Goal: Use online tool/utility

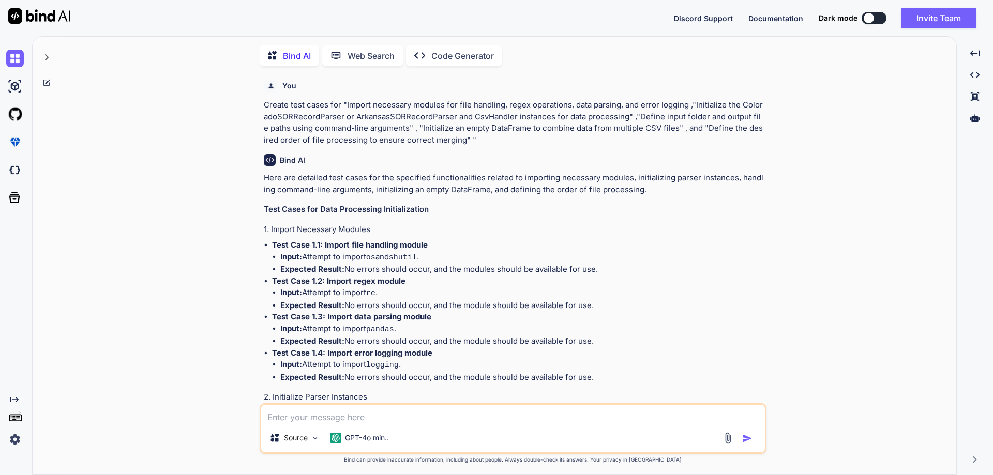
scroll to position [4802, 0]
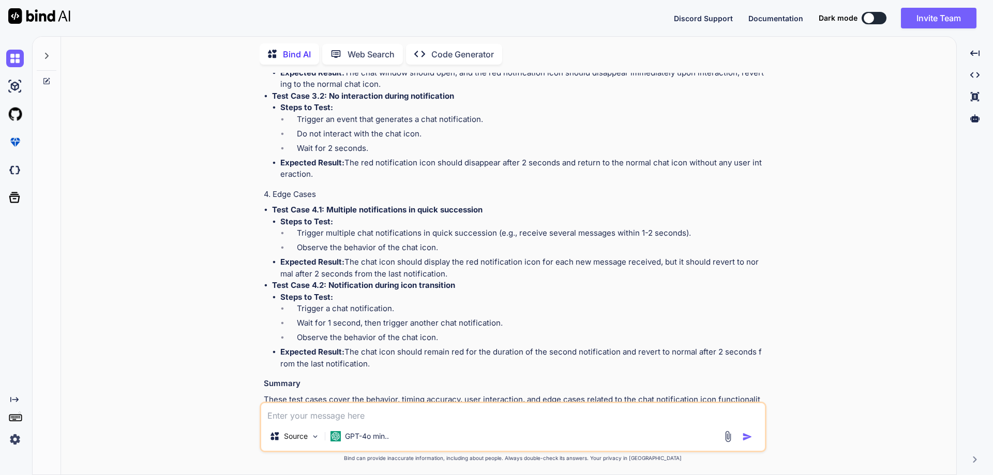
click at [300, 411] on textarea at bounding box center [513, 412] width 504 height 19
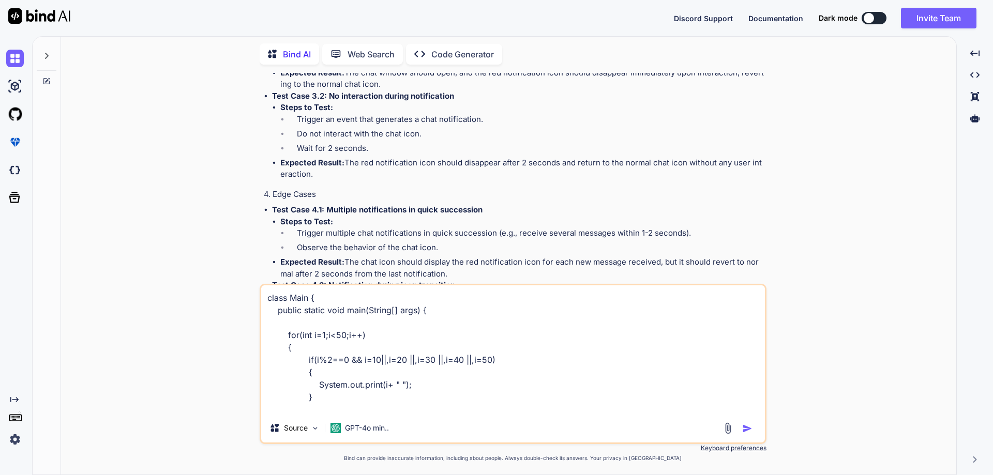
scroll to position [51, 0]
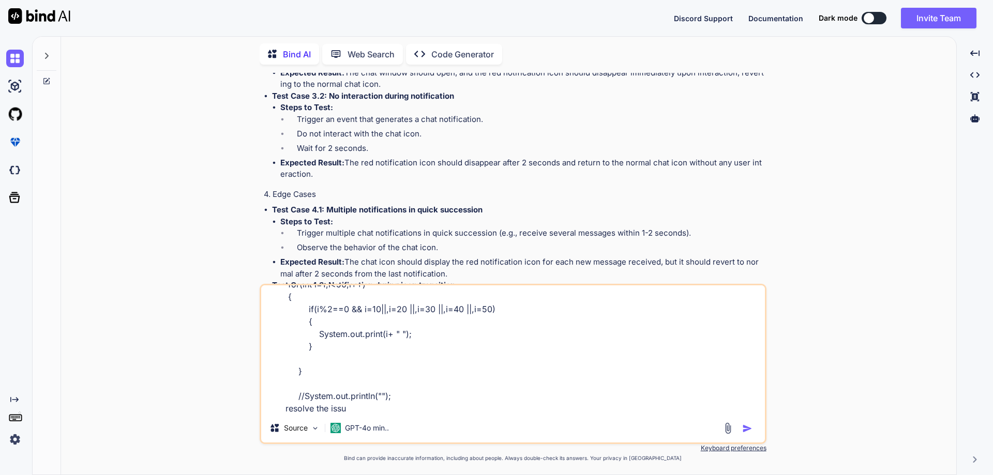
type textarea "class Main { public static void main(String[] args) { for(int i=1;i<50;i++) { i…"
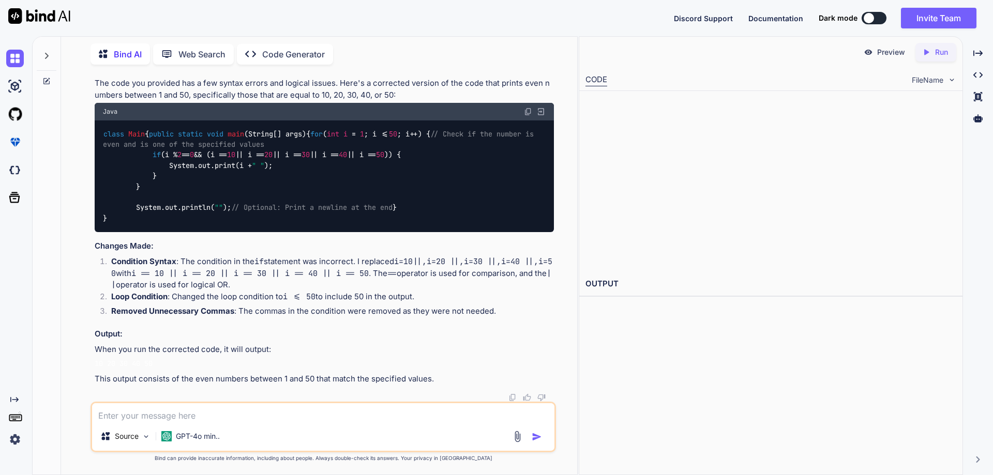
scroll to position [5359, 0]
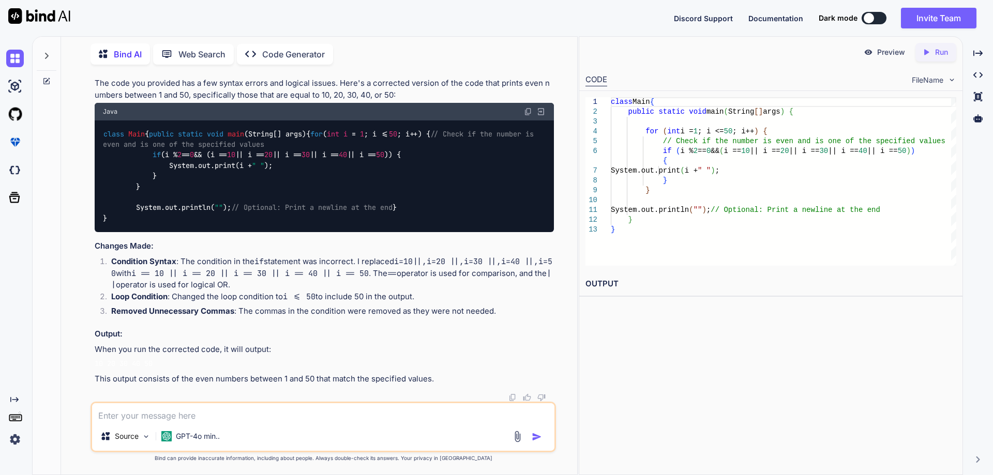
drag, startPoint x: 104, startPoint y: 89, endPoint x: 115, endPoint y: 221, distance: 132.9
click at [113, 221] on div "class Main { public static void main (String[] args) { for ( int i = 1 ; i <= 5…" at bounding box center [324, 177] width 459 height 112
copy code "class Main { public static void main (String[] args) { for ( int i = 1 ; i <= 5…"
click at [206, 414] on textarea at bounding box center [323, 412] width 462 height 19
paste textarea "2 4 6 8 10 12 14 16 18 20 22 24 26 28 30 32 34 36 38 40 42 44 46 48 50"
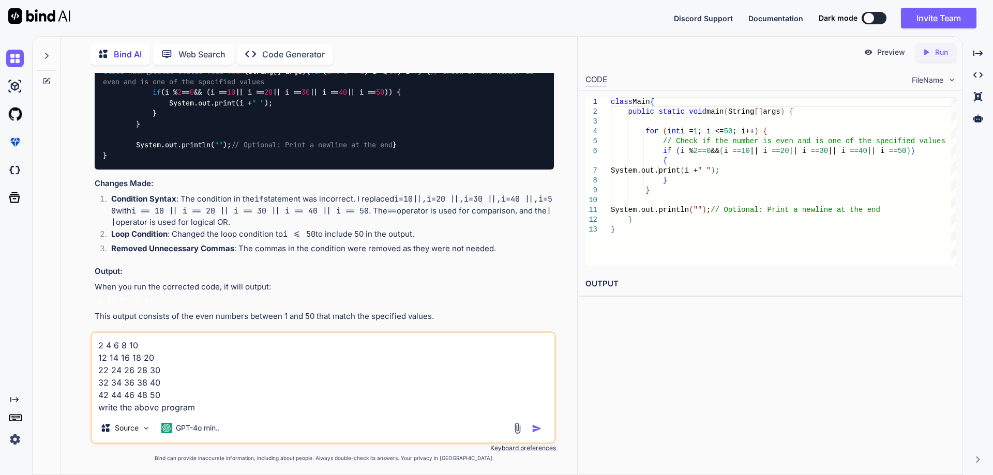
type textarea "2 4 6 8 10 12 14 16 18 20 22 24 26 28 30 32 34 36 38 40 42 44 46 48 50 write th…"
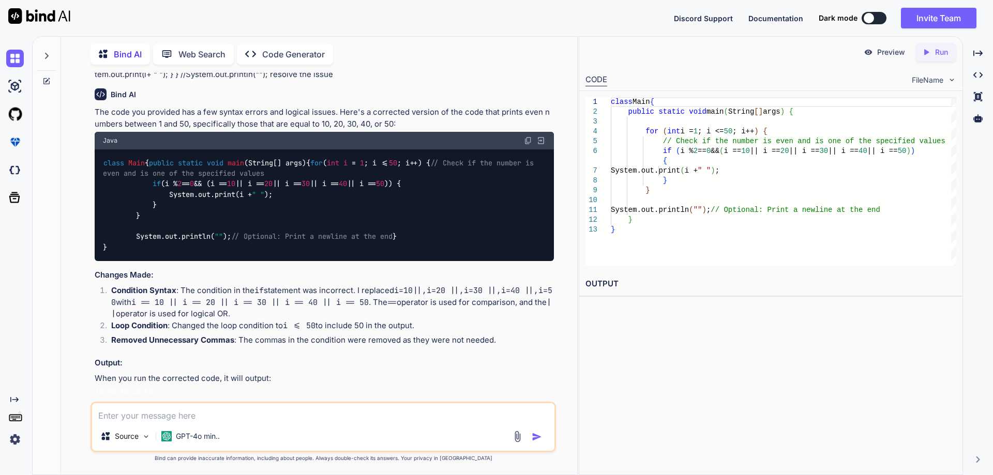
scroll to position [5417, 0]
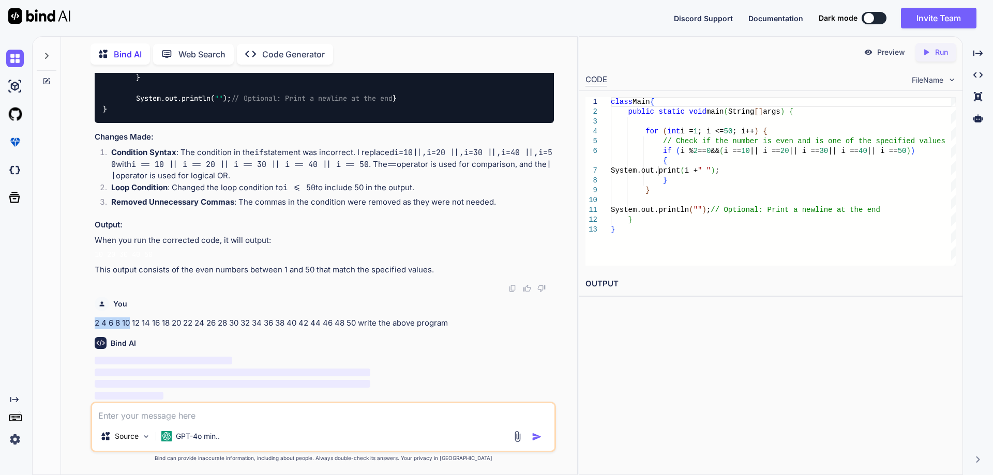
drag, startPoint x: 96, startPoint y: 378, endPoint x: 131, endPoint y: 375, distance: 35.3
click at [131, 329] on p "2 4 6 8 10 12 14 16 18 20 22 24 26 28 30 32 34 36 38 40 42 44 46 48 50 write th…" at bounding box center [324, 324] width 459 height 12
click at [154, 414] on textarea at bounding box center [323, 412] width 462 height 19
drag, startPoint x: 146, startPoint y: 322, endPoint x: 474, endPoint y: 325, distance: 327.9
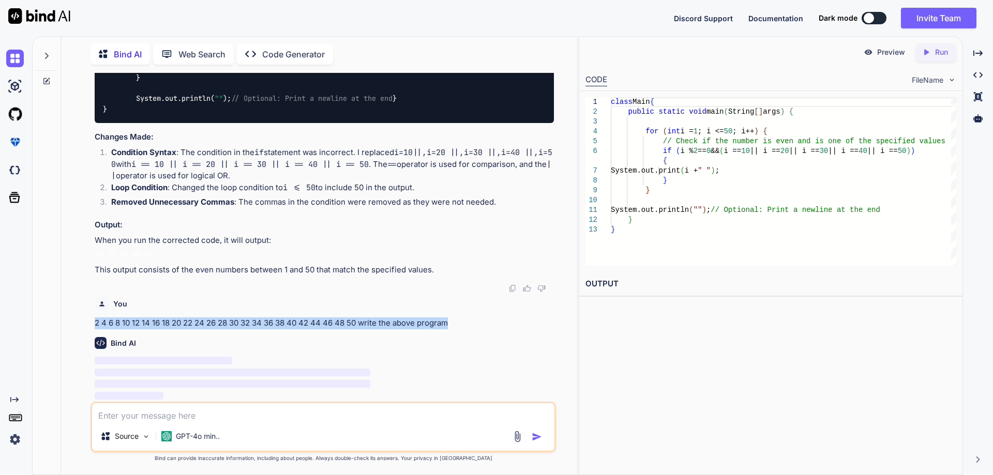
click at [474, 325] on div "You Create test cases for "Import necessary modules for file handling, regex op…" at bounding box center [323, 274] width 465 height 402
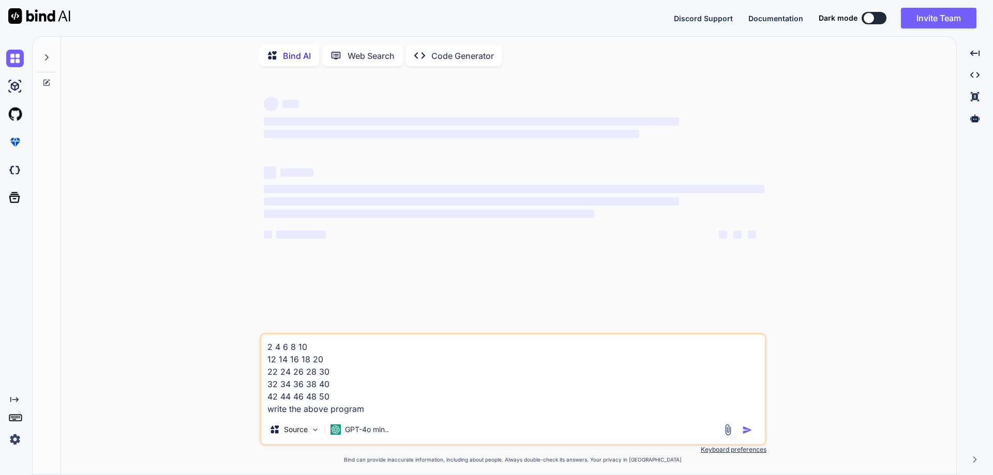
type textarea "x"
type textarea "2 4 6 8 10 12 14 16 18 20 22 24 26 28 30 32 34 36 38 40 42 44 46 48 50 write th…"
type textarea "x"
type textarea "2 4 6 8 10 12 14 16 18 20 22 24 26 28 30 32 34 36 38 40 42 44 46 48 50 write th…"
type textarea "x"
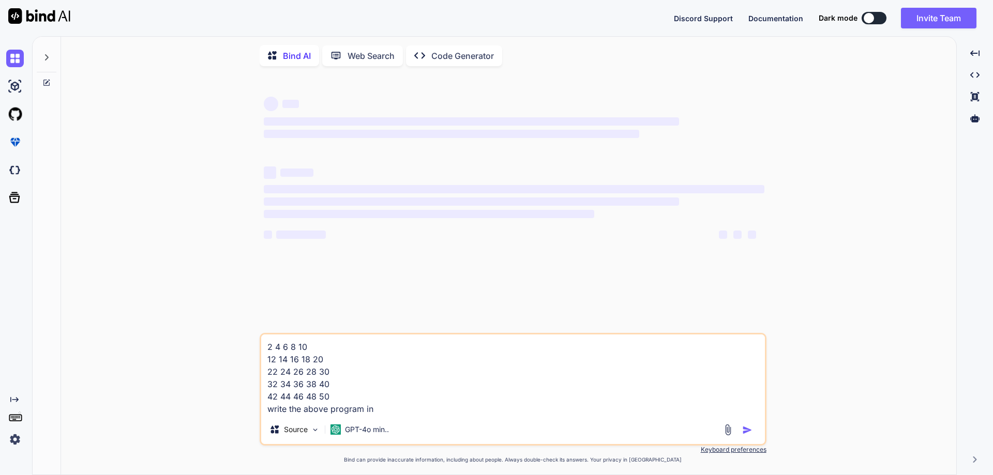
type textarea "2 4 6 8 10 12 14 16 18 20 22 24 26 28 30 32 34 36 38 40 42 44 46 48 50 write th…"
type textarea "x"
type textarea "2 4 6 8 10 12 14 16 18 20 22 24 26 28 30 32 34 36 38 40 42 44 46 48 50 write th…"
type textarea "x"
type textarea "2 4 6 8 10 12 14 16 18 20 22 24 26 28 30 32 34 36 38 40 42 44 46 48 50 write th…"
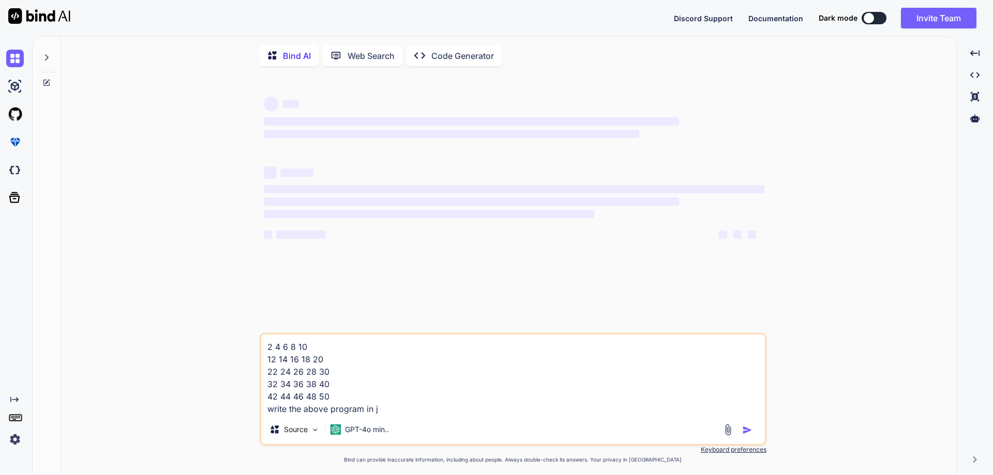
type textarea "x"
type textarea "2 4 6 8 10 12 14 16 18 20 22 24 26 28 30 32 34 36 38 40 42 44 46 48 50 write th…"
type textarea "x"
type textarea "2 4 6 8 10 12 14 16 18 20 22 24 26 28 30 32 34 36 38 40 42 44 46 48 50 write th…"
type textarea "x"
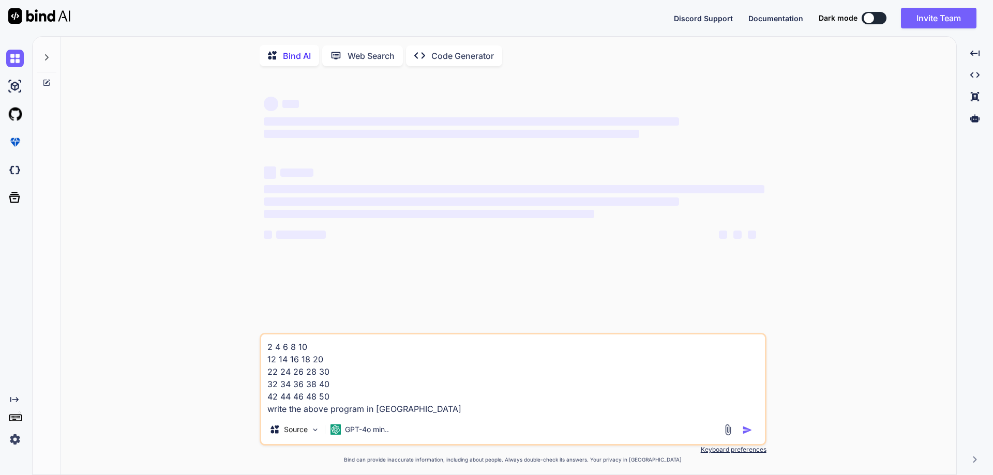
type textarea "2 4 6 8 10 12 14 16 18 20 22 24 26 28 30 32 34 36 38 40 42 44 46 48 50 write th…"
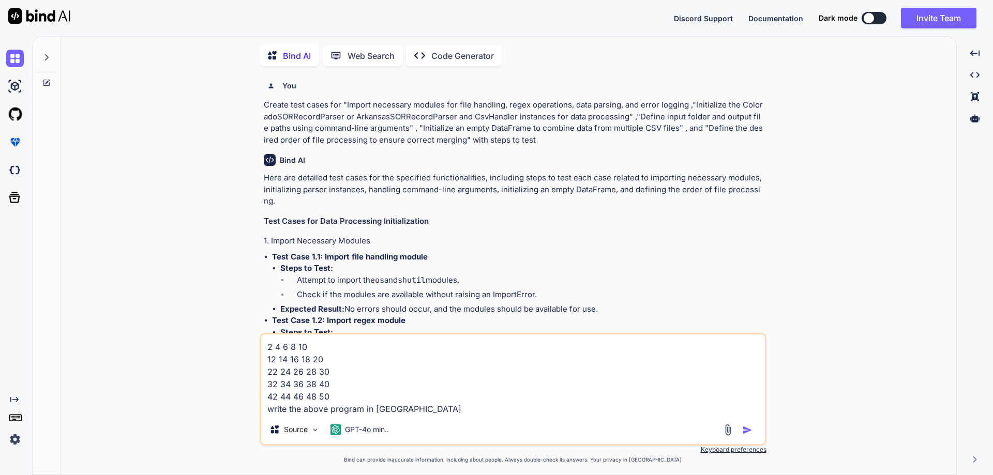
type textarea "x"
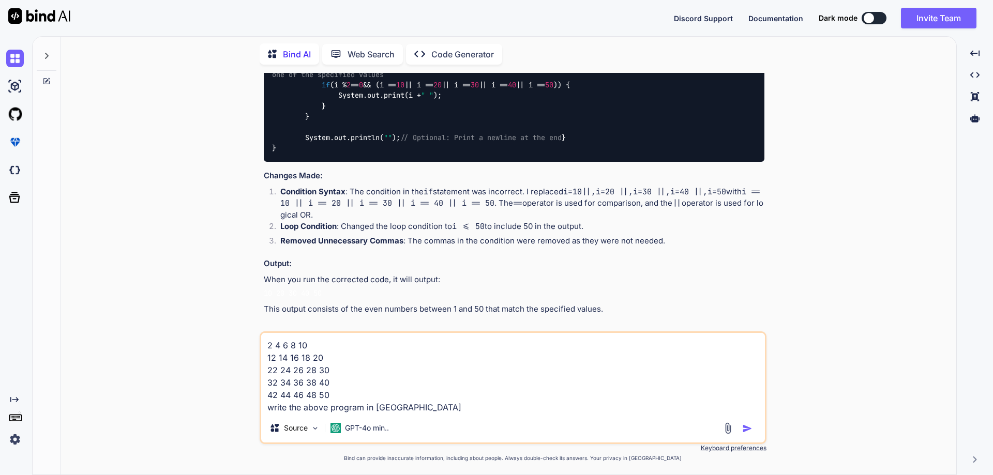
scroll to position [4422, 0]
type textarea "2 4 6 8 10 12 14 16 18 20 22 24 26 28 30 32 34 36 38 40 42 44 46 48 50 write th…"
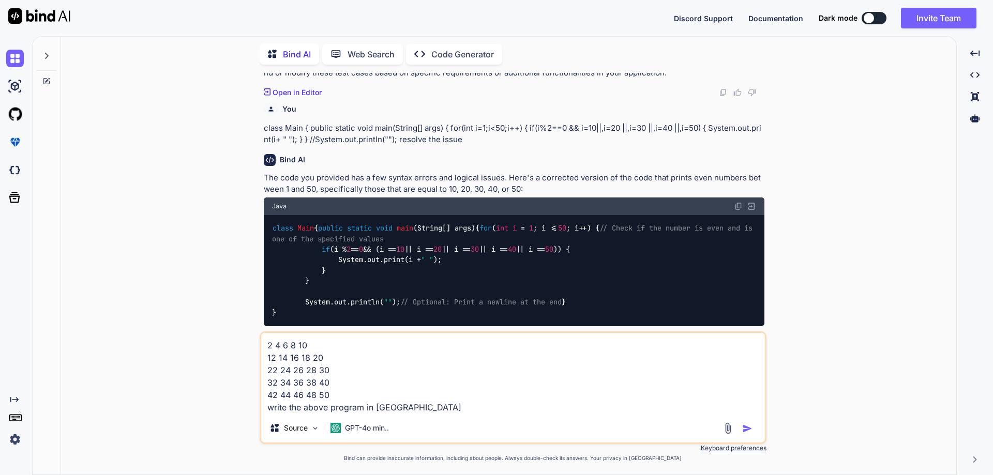
scroll to position [4267, 0]
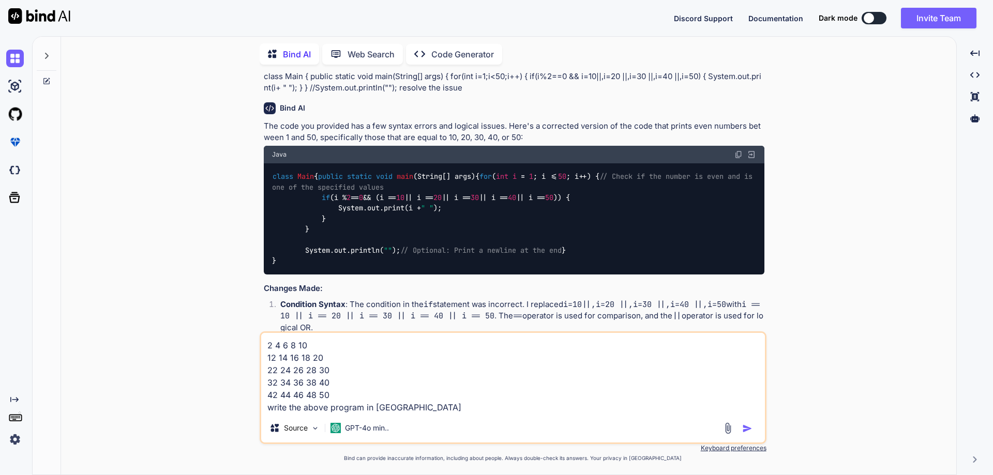
click at [748, 428] on img "button" at bounding box center [747, 429] width 10 height 10
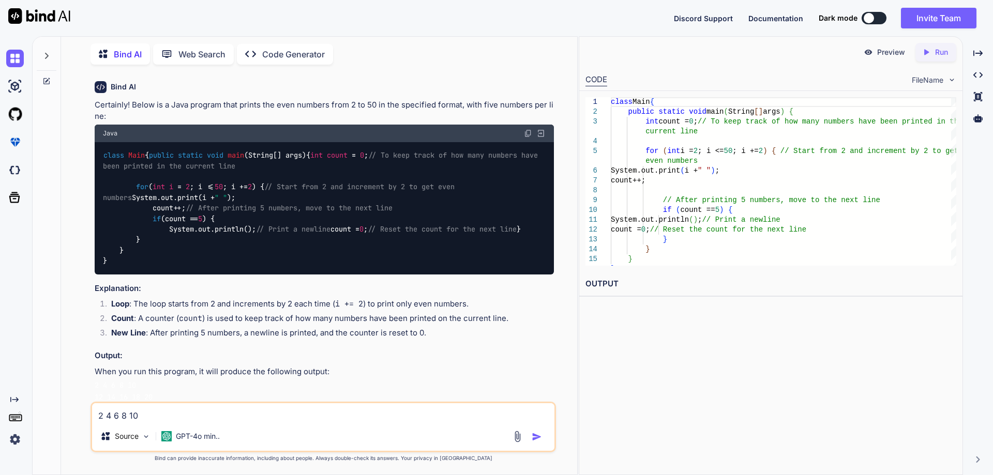
scroll to position [4784, 0]
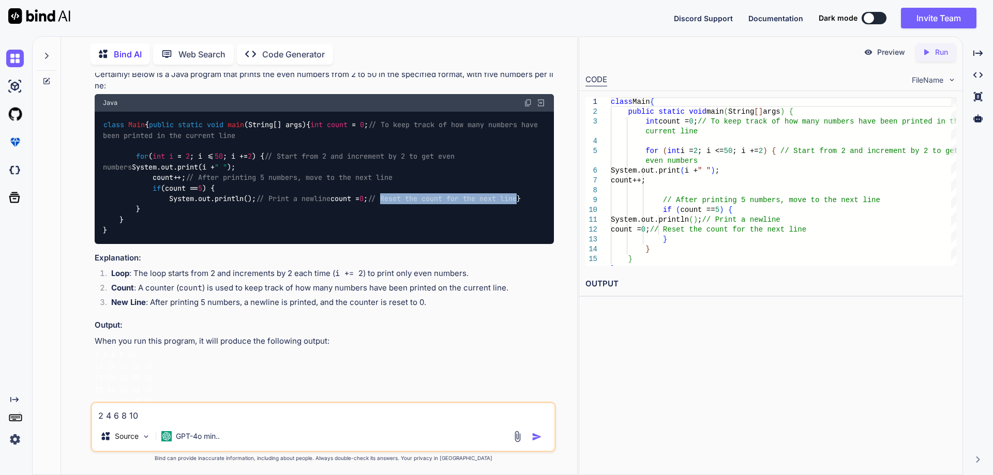
drag, startPoint x: 228, startPoint y: 302, endPoint x: 399, endPoint y: 305, distance: 171.2
click at [399, 244] on div "class Main { public static void main (String[] args) { int count = 0 ; // To ke…" at bounding box center [324, 178] width 459 height 132
click at [149, 244] on div "class Main { public static void main (String[] args) { int count = 0 ; // To ke…" at bounding box center [324, 178] width 459 height 132
drag, startPoint x: 162, startPoint y: 316, endPoint x: 139, endPoint y: 340, distance: 33.3
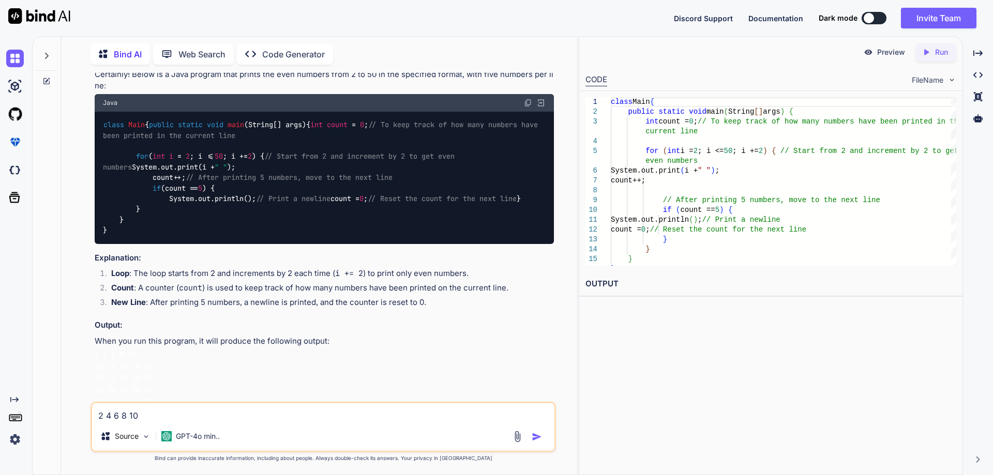
click at [140, 244] on div "class Main { public static void main (String[] args) { int count = 0 ; // To ke…" at bounding box center [324, 178] width 459 height 132
click at [110, 244] on div "class Main { public static void main (String[] args) { int count = 0 ; // To ke…" at bounding box center [324, 178] width 459 height 132
drag, startPoint x: 110, startPoint y: 345, endPoint x: 101, endPoint y: 189, distance: 156.4
click at [101, 189] on div "class Main { public static void main (String[] args) { int count = 0 ; // To ke…" at bounding box center [324, 178] width 459 height 132
click at [267, 244] on div "class Main { public static void main (String[] args) { int count = 0 ; // To ke…" at bounding box center [324, 178] width 459 height 132
